Goal: Information Seeking & Learning: Learn about a topic

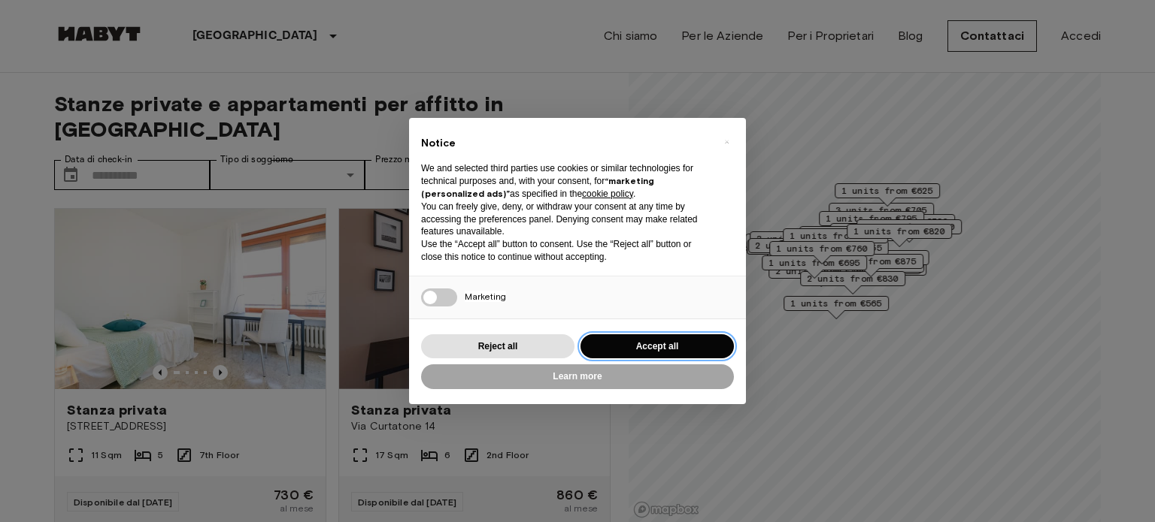
click at [660, 347] on button "Accept all" at bounding box center [656, 346] width 153 height 25
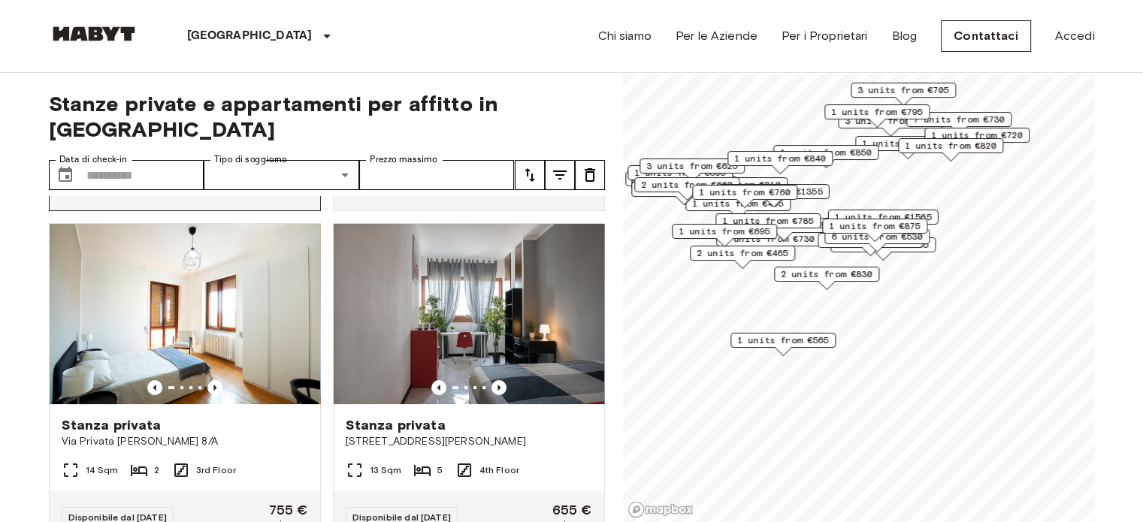
scroll to position [301, 0]
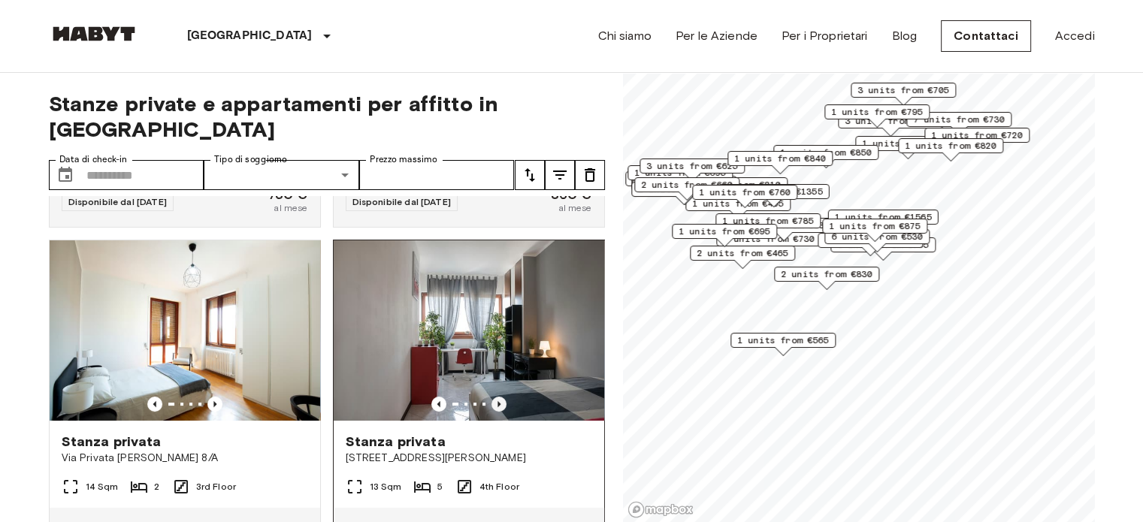
click at [492, 397] on icon "Previous image" at bounding box center [499, 404] width 15 height 15
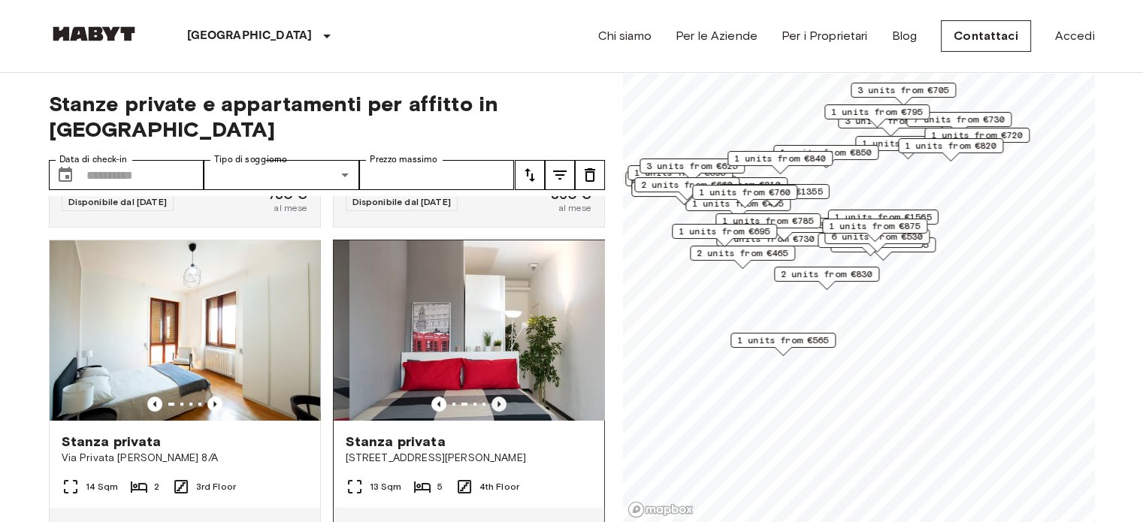
click at [492, 397] on icon "Previous image" at bounding box center [499, 404] width 15 height 15
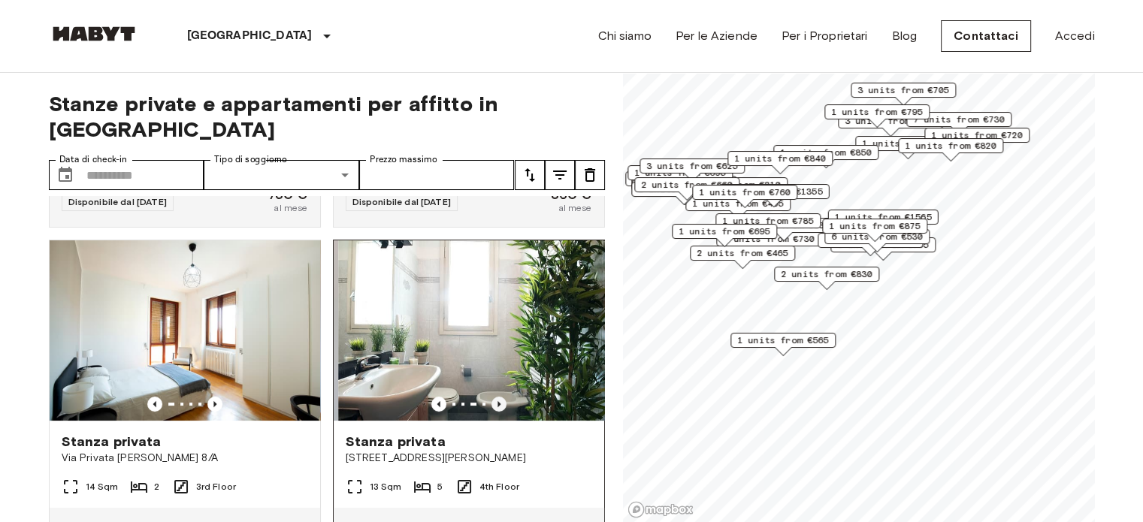
click at [492, 397] on icon "Previous image" at bounding box center [499, 404] width 15 height 15
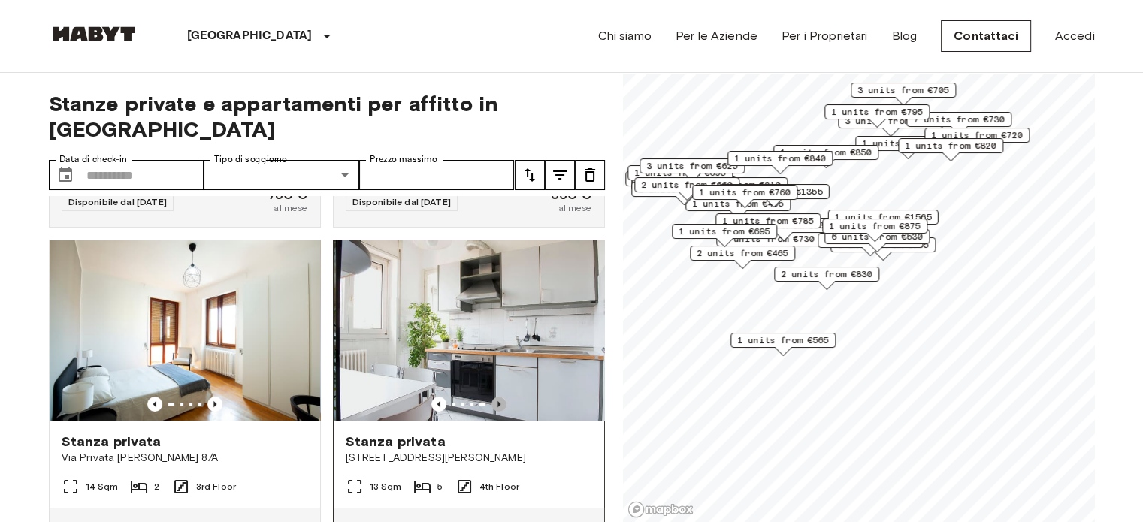
click at [492, 397] on icon "Previous image" at bounding box center [499, 404] width 15 height 15
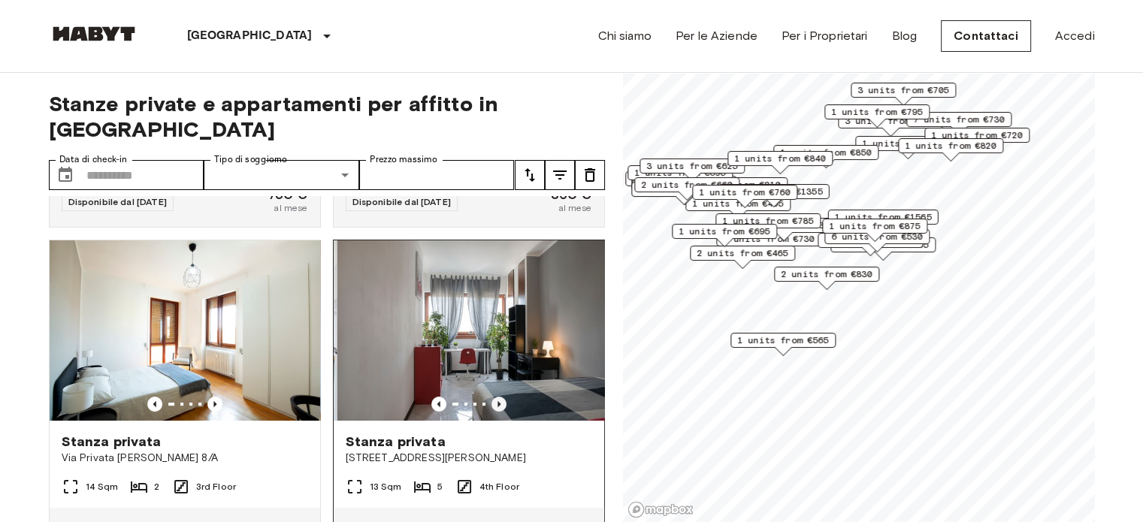
click at [492, 397] on icon "Previous image" at bounding box center [499, 404] width 15 height 15
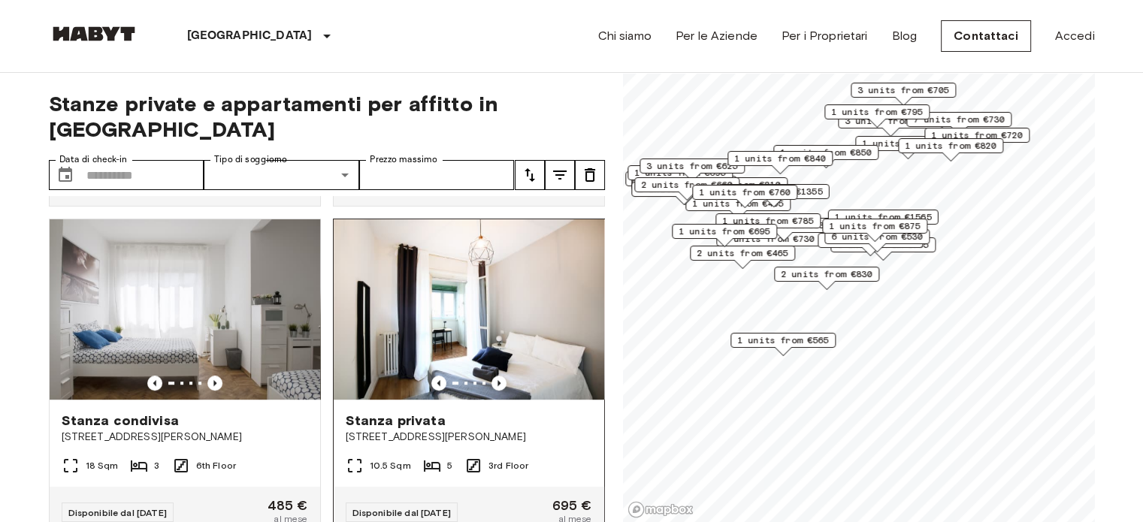
scroll to position [977, 0]
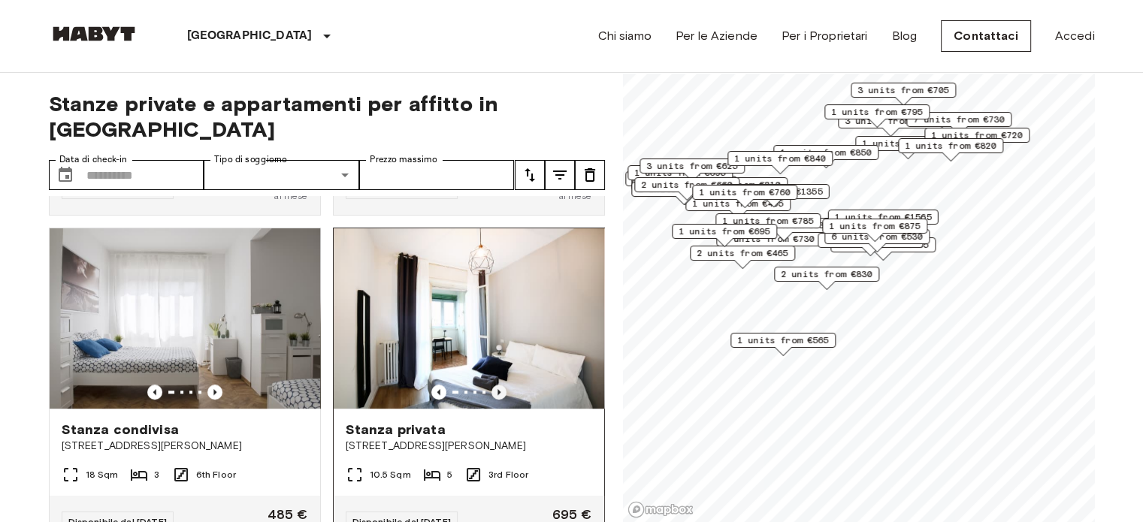
click at [492, 386] on icon "Previous image" at bounding box center [499, 392] width 15 height 15
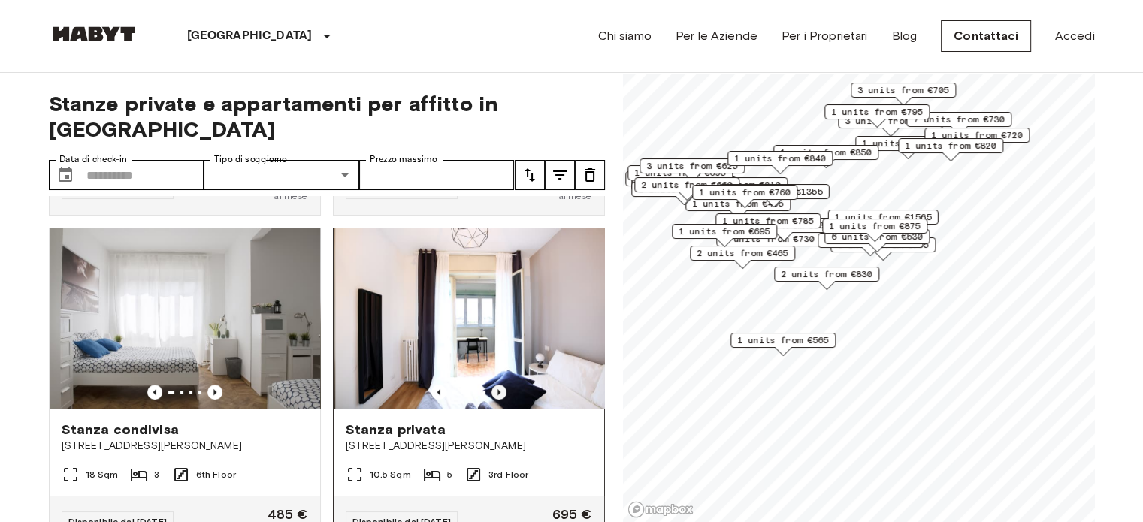
click at [498, 389] on icon "Previous image" at bounding box center [499, 392] width 3 height 6
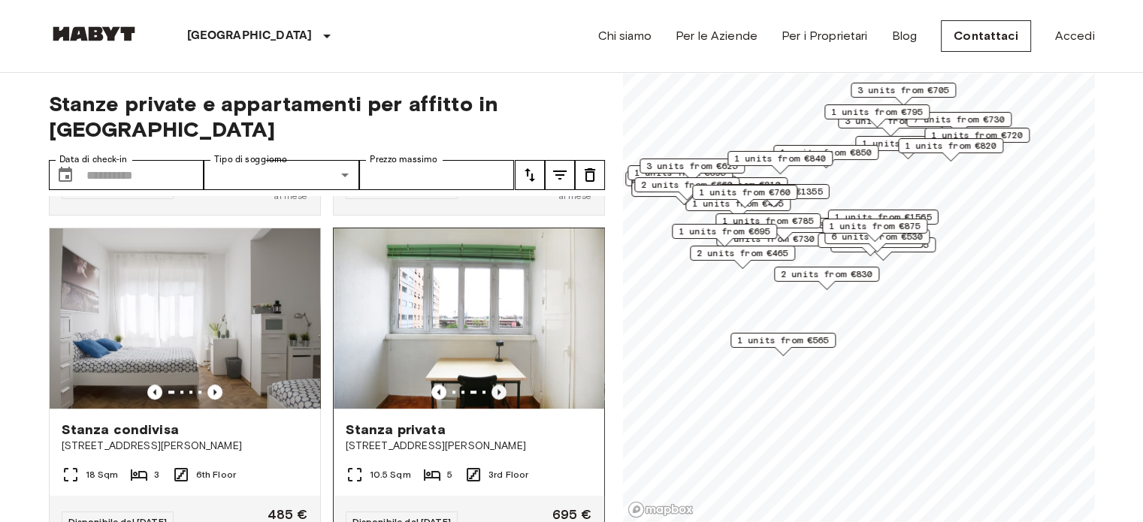
click at [498, 389] on icon "Previous image" at bounding box center [499, 392] width 3 height 6
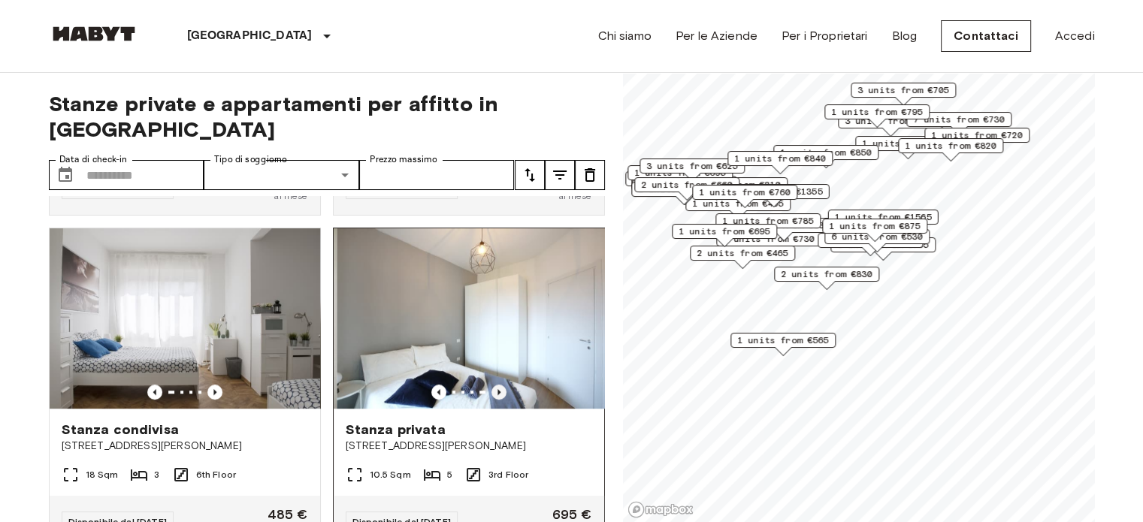
click at [498, 389] on icon "Previous image" at bounding box center [499, 392] width 3 height 6
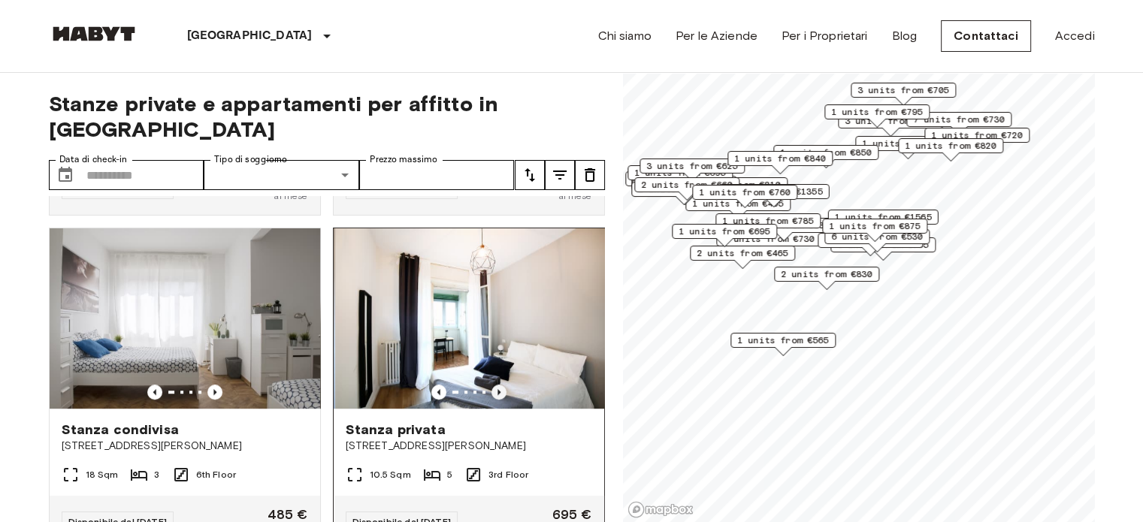
click at [498, 389] on icon "Previous image" at bounding box center [499, 392] width 3 height 6
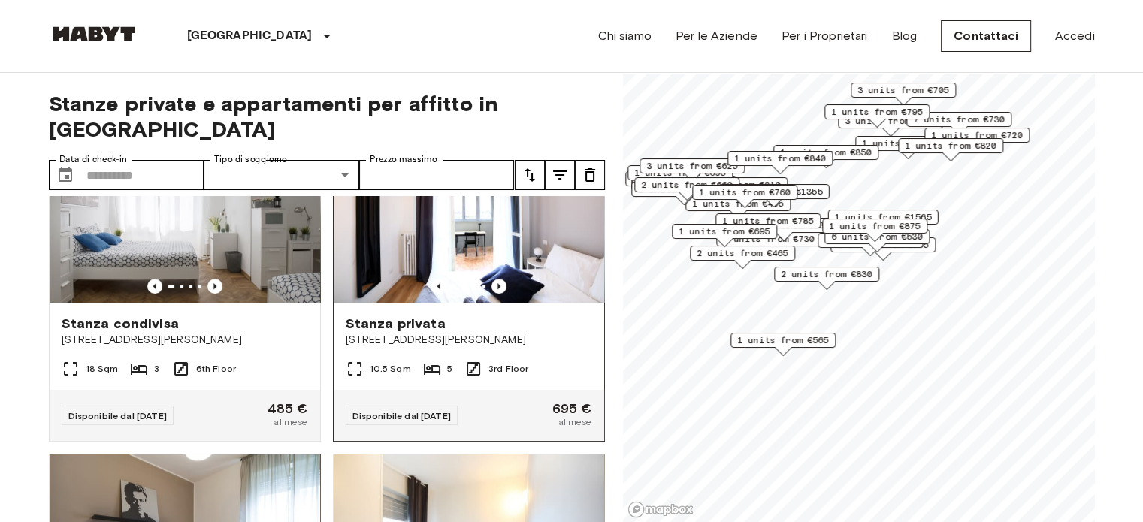
scroll to position [1127, 0]
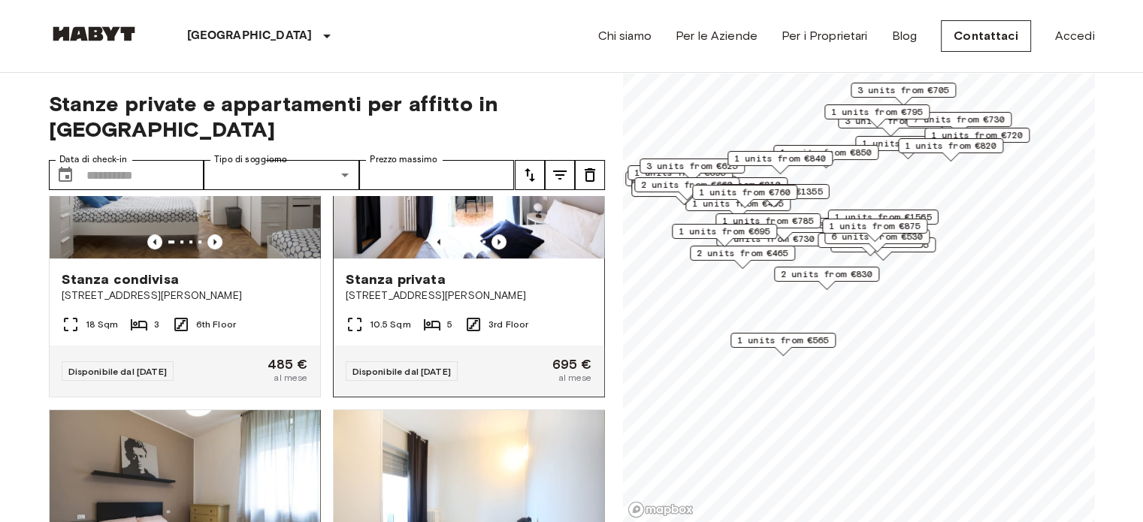
click at [535, 335] on div "10.5 Sqm 5 3rd Floor" at bounding box center [469, 331] width 271 height 30
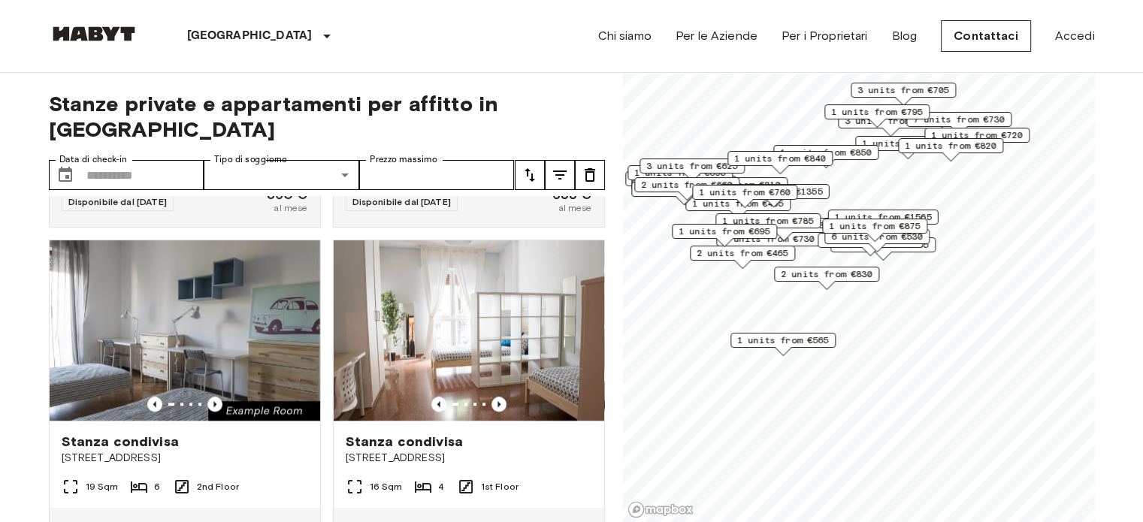
scroll to position [1729, 0]
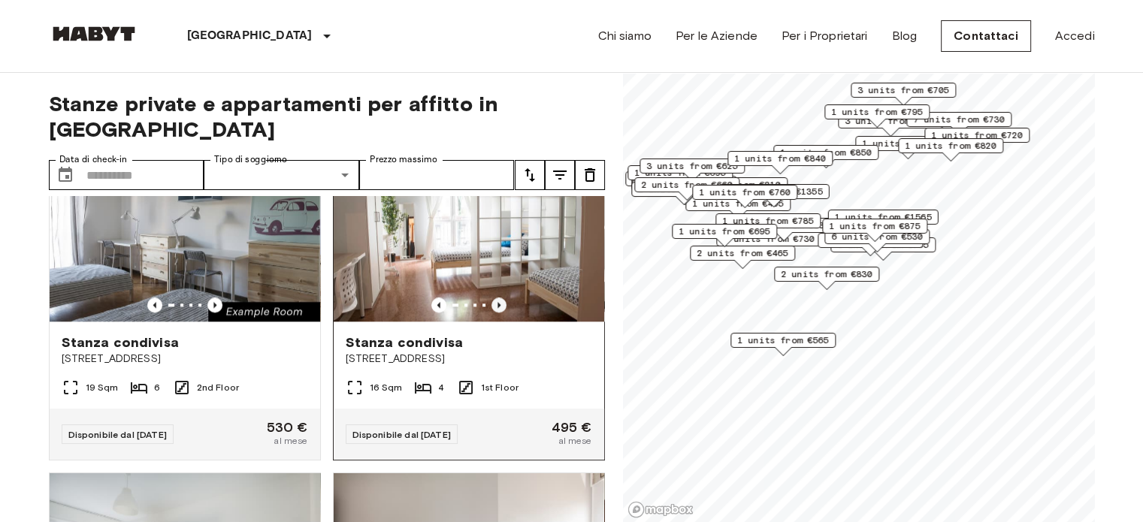
click at [492, 313] on icon "Previous image" at bounding box center [499, 305] width 15 height 15
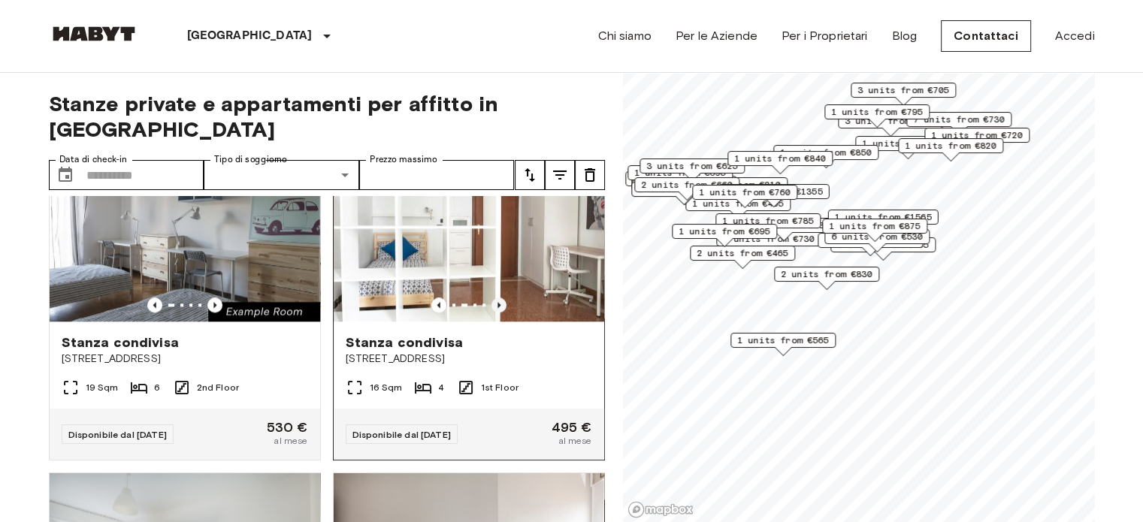
click at [492, 313] on icon "Previous image" at bounding box center [499, 305] width 15 height 15
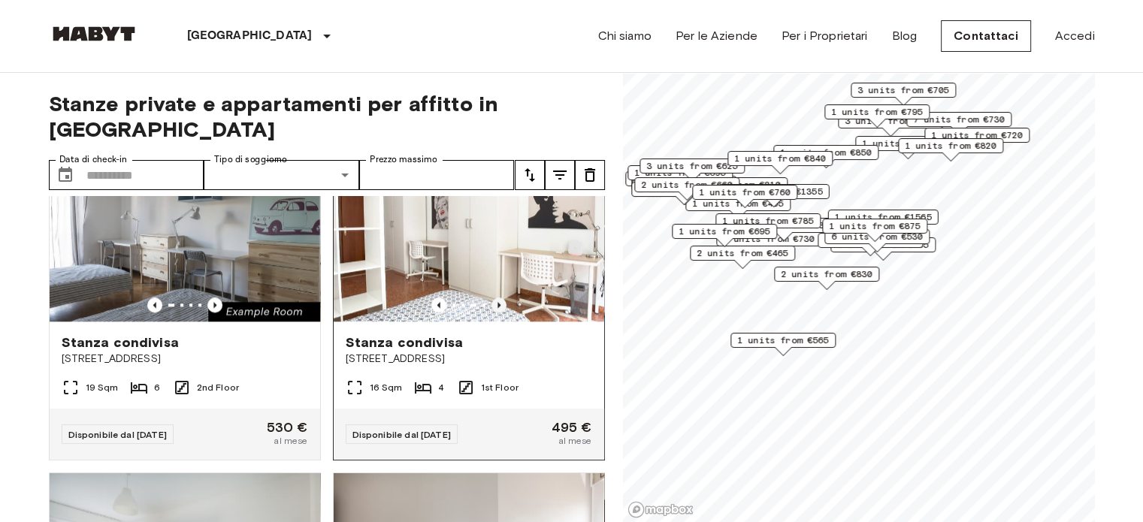
click at [492, 313] on icon "Previous image" at bounding box center [499, 305] width 15 height 15
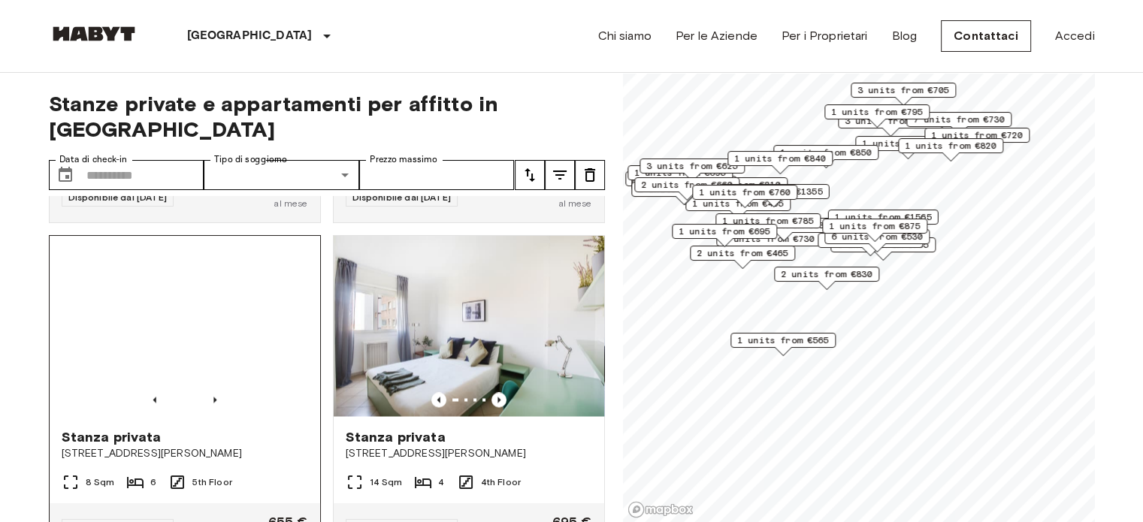
scroll to position [2706, 0]
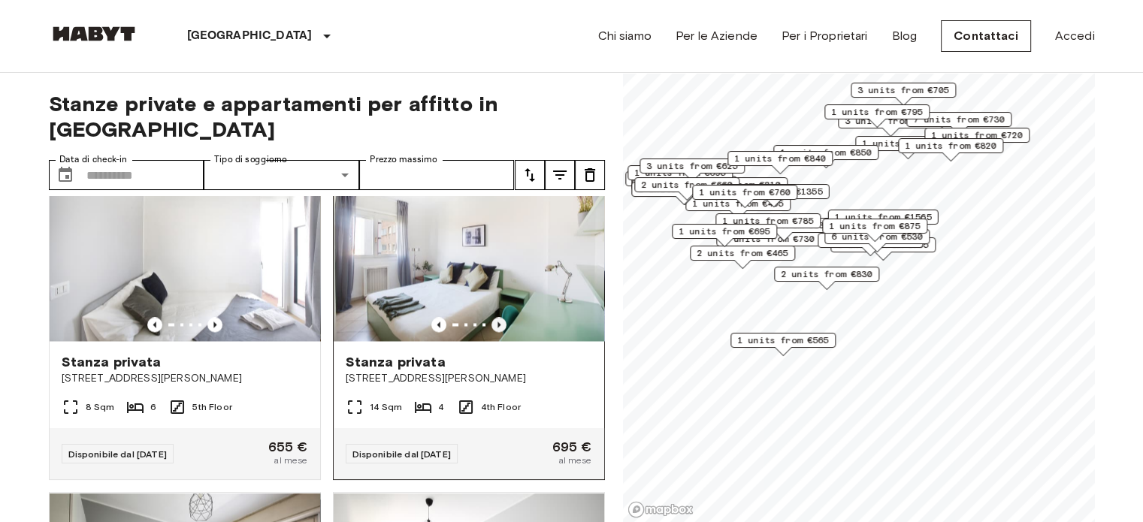
click at [492, 332] on icon "Previous image" at bounding box center [499, 324] width 15 height 15
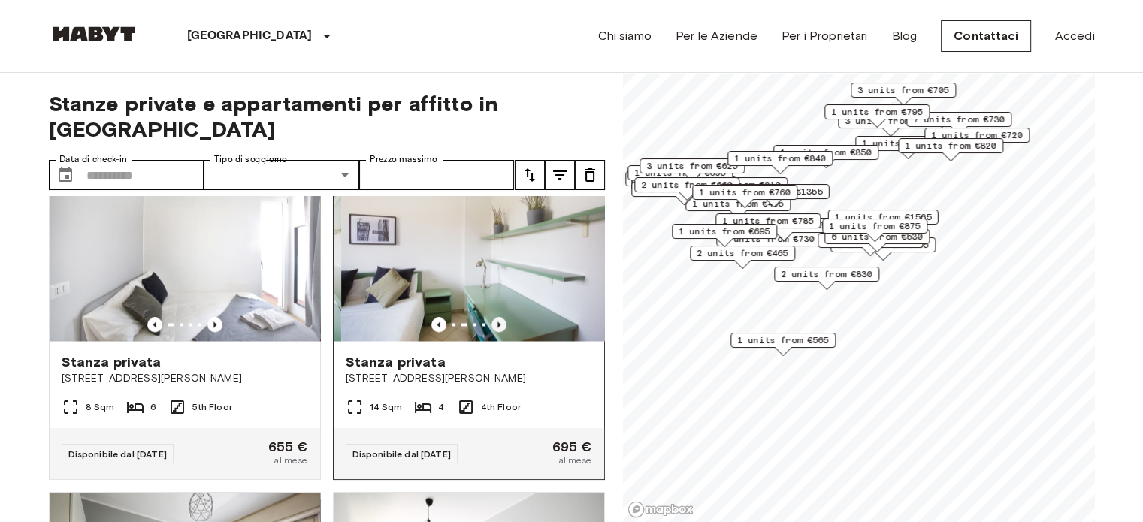
click at [492, 332] on icon "Previous image" at bounding box center [499, 324] width 15 height 15
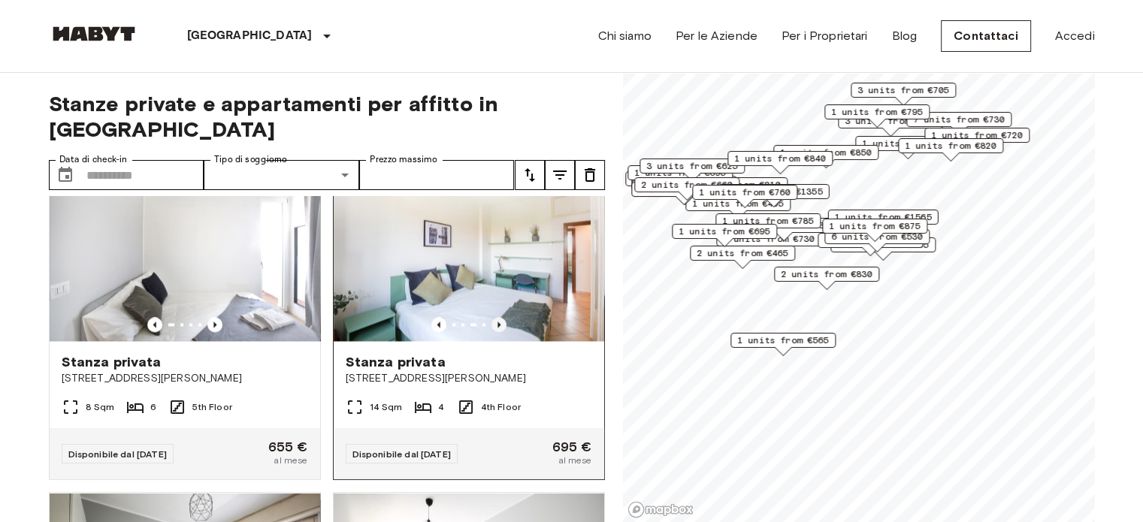
click at [492, 332] on icon "Previous image" at bounding box center [499, 324] width 15 height 15
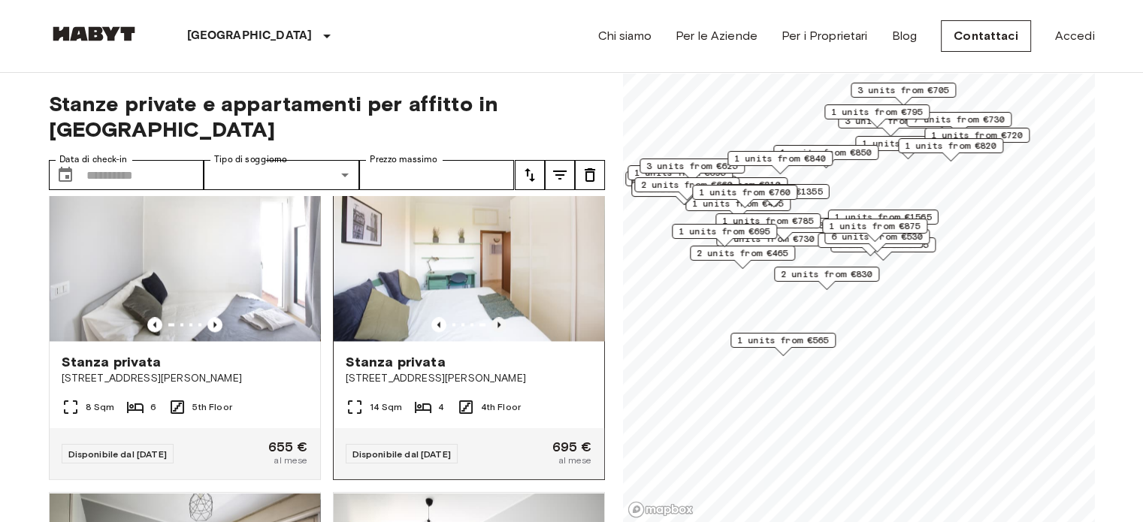
click at [492, 332] on icon "Previous image" at bounding box center [499, 324] width 15 height 15
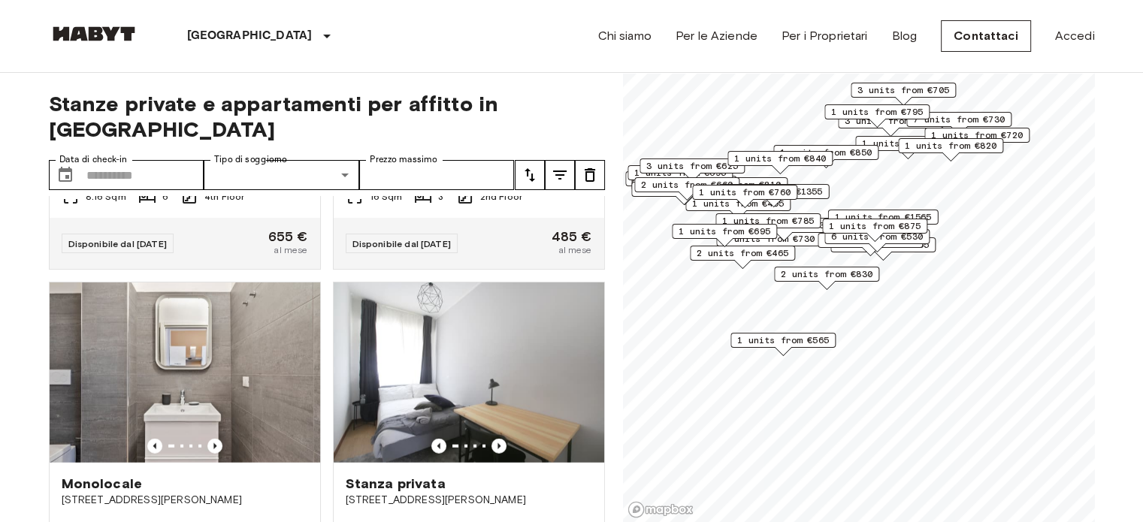
scroll to position [4139, 0]
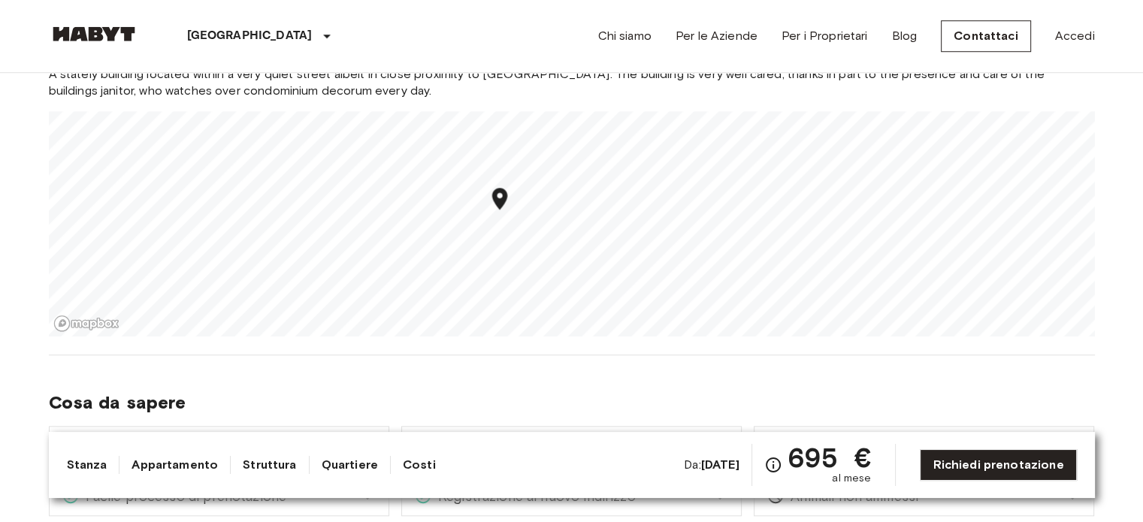
scroll to position [1428, 0]
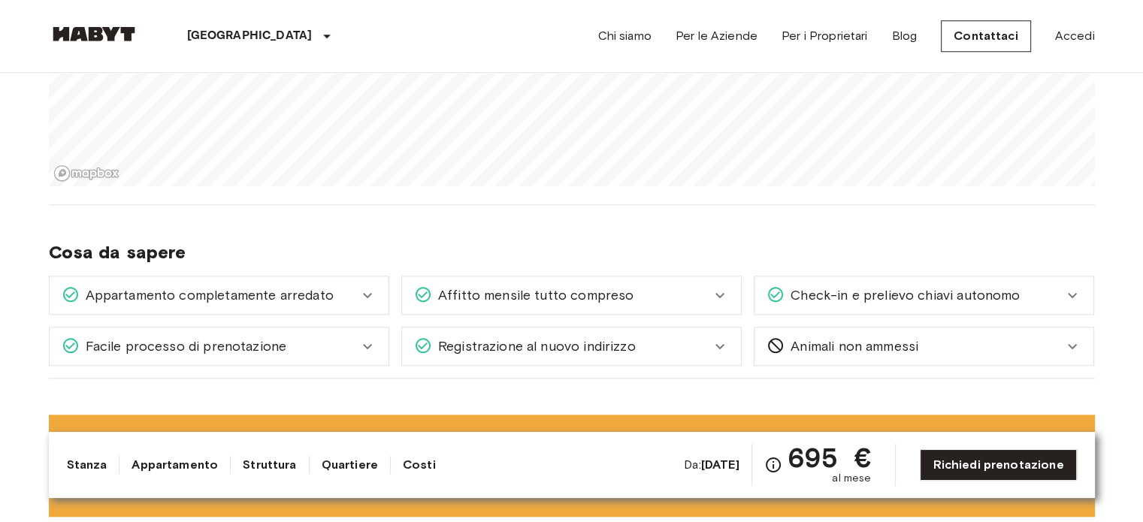
click at [365, 295] on icon at bounding box center [368, 295] width 18 height 18
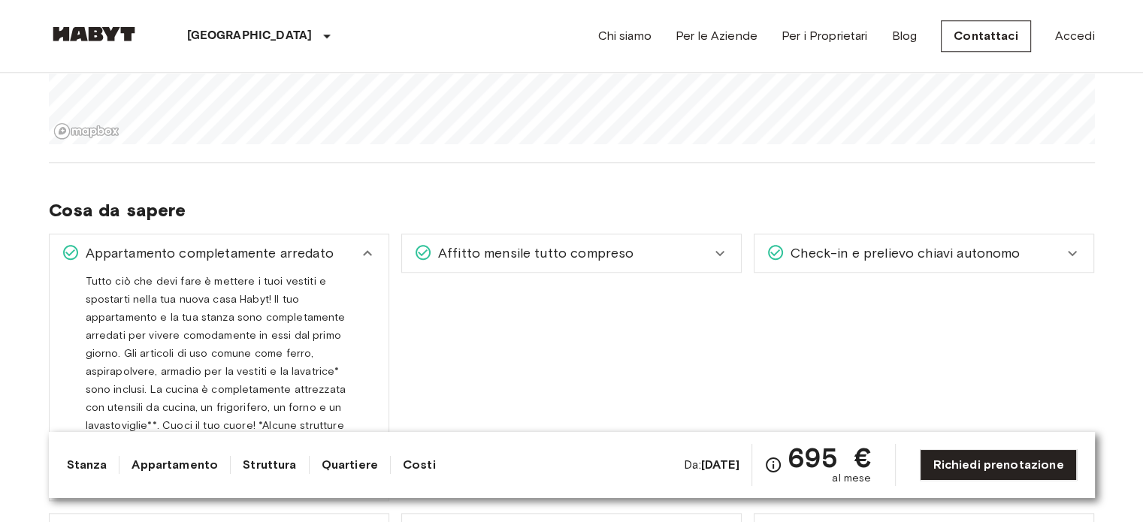
scroll to position [1503, 0]
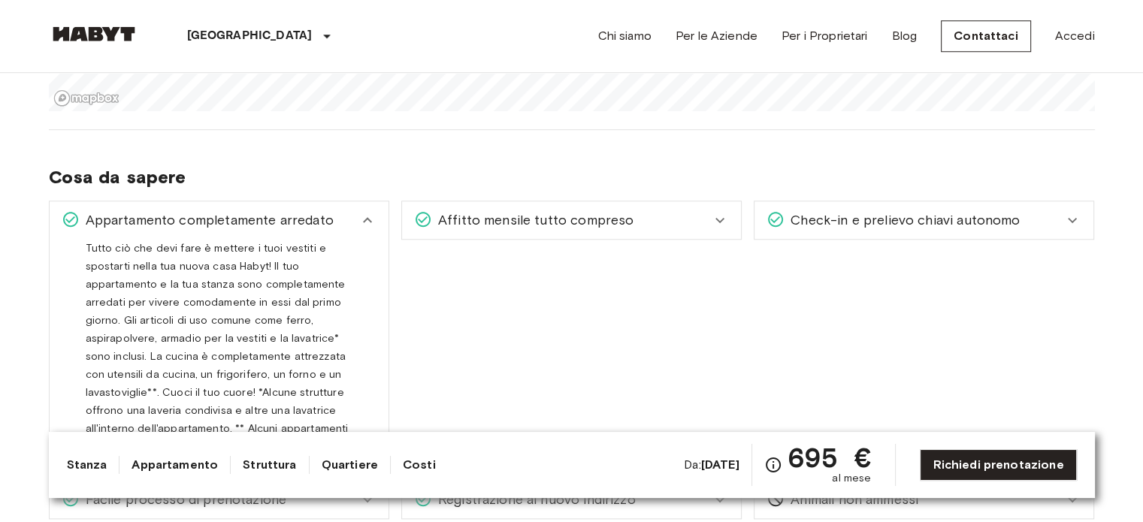
click at [718, 219] on icon at bounding box center [720, 220] width 9 height 5
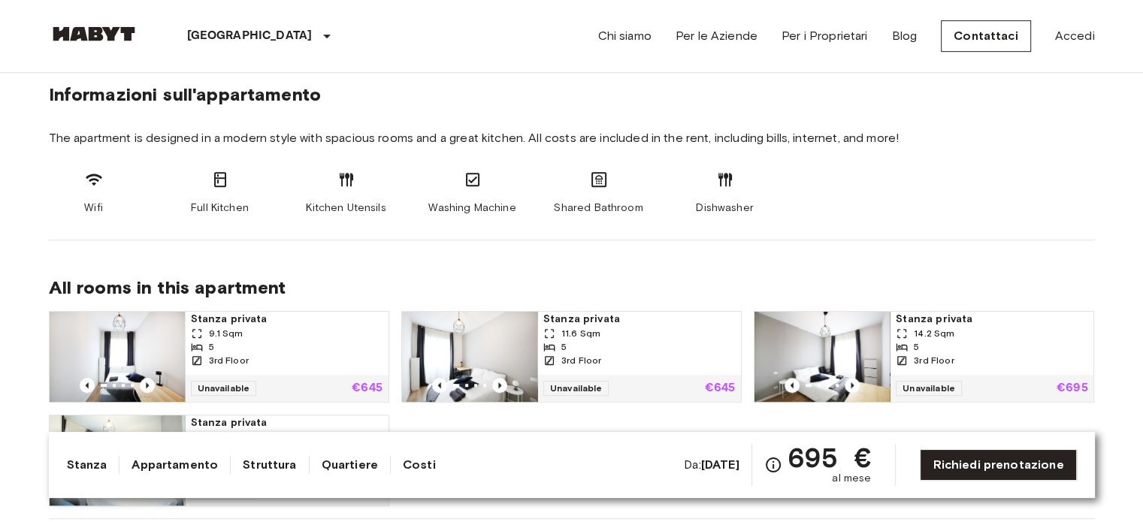
scroll to position [827, 0]
